Goal: Find specific page/section: Find specific page/section

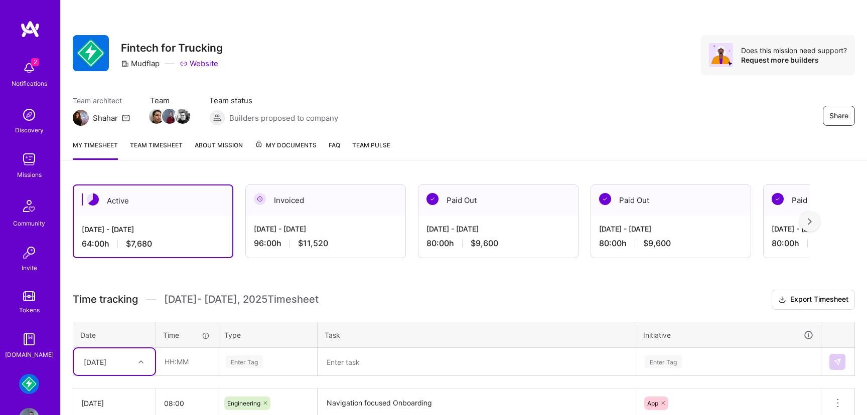
click at [31, 165] on img at bounding box center [29, 159] width 20 height 20
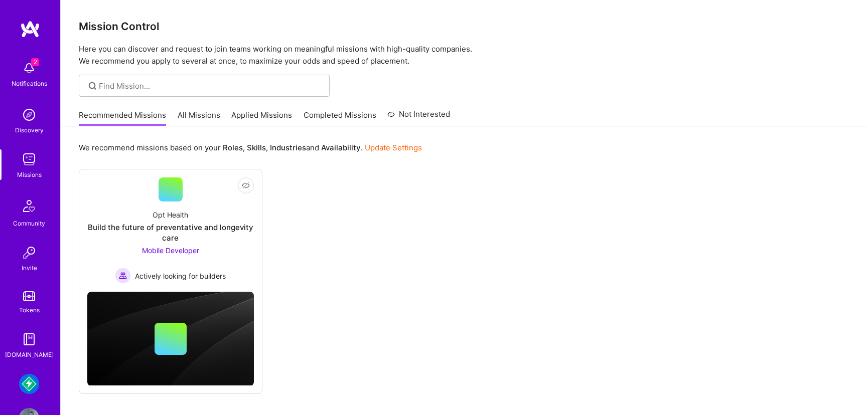
click at [25, 378] on img at bounding box center [29, 384] width 20 height 20
